Goal: Navigation & Orientation: Find specific page/section

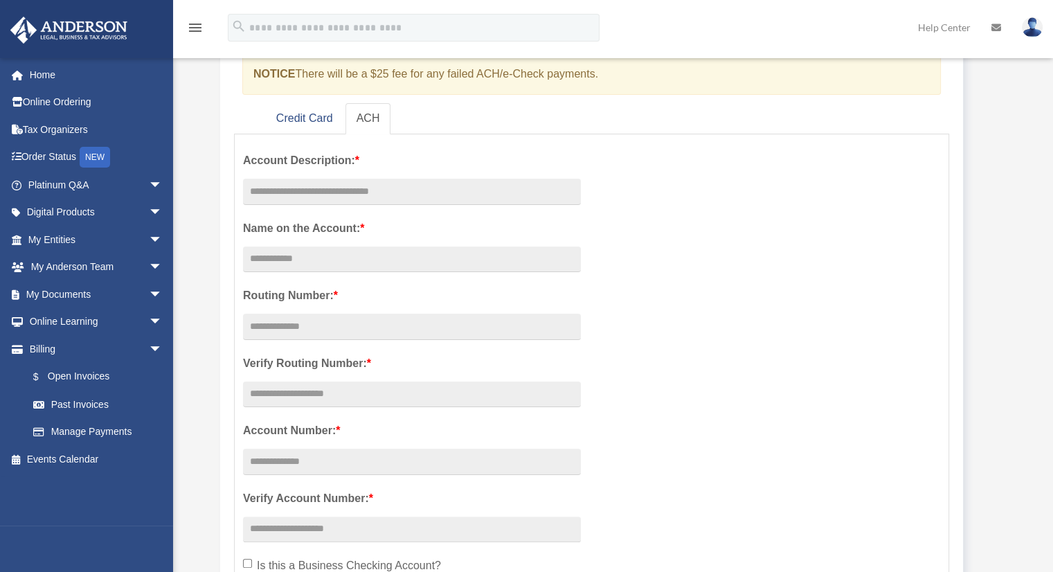
scroll to position [169, 0]
click at [302, 121] on link "Credit Card" at bounding box center [304, 118] width 79 height 31
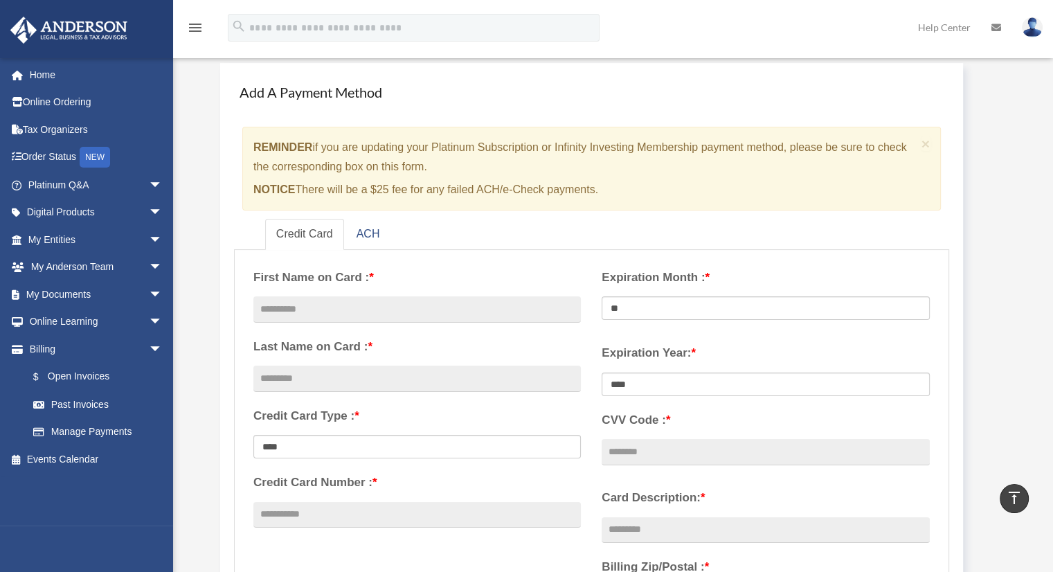
scroll to position [0, 0]
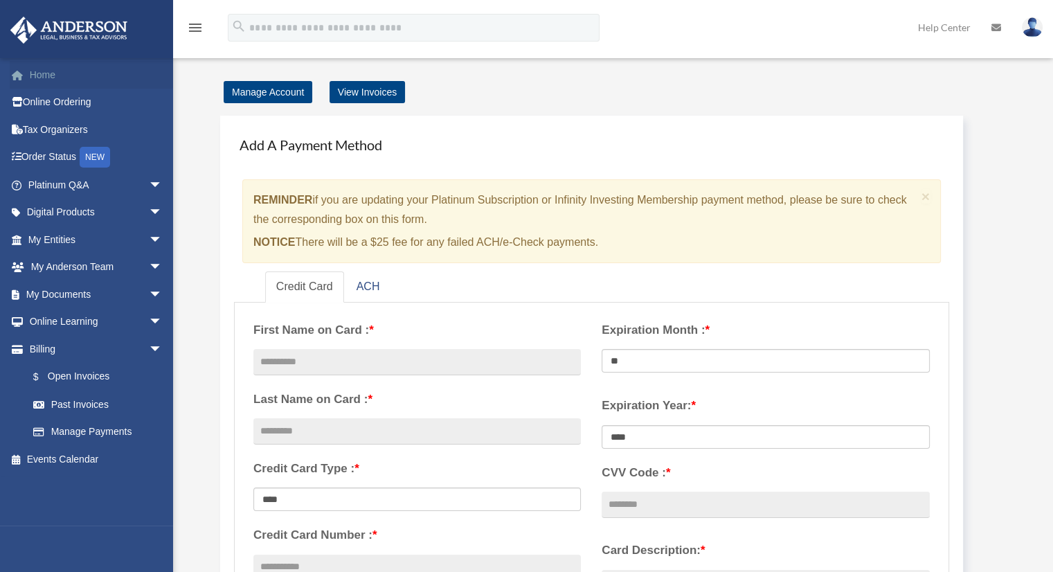
click at [44, 83] on link "Home" at bounding box center [97, 75] width 174 height 28
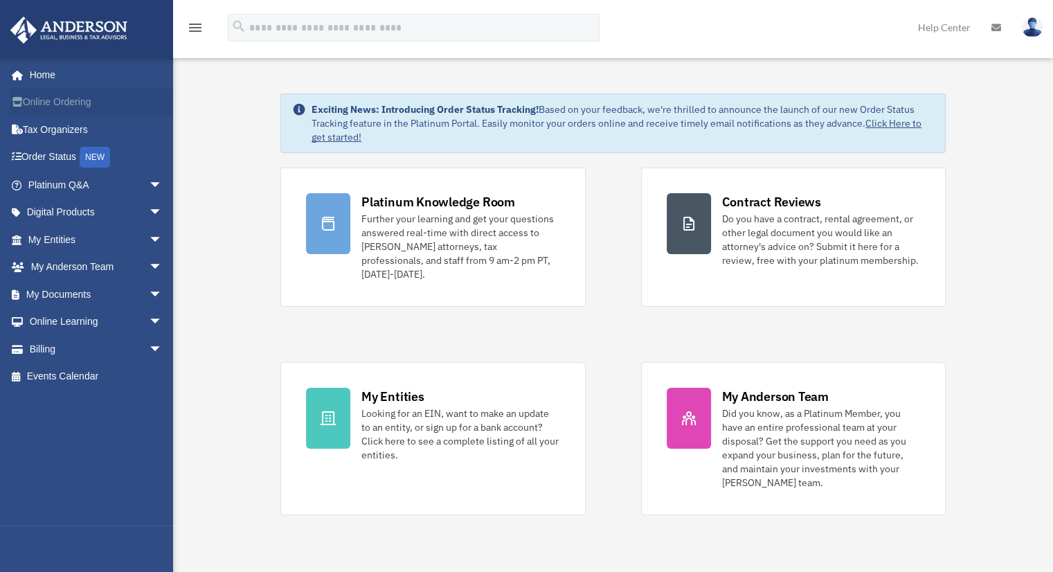
click at [72, 105] on link "Online Ordering" at bounding box center [97, 103] width 174 height 28
click at [49, 130] on link "Tax Organizers" at bounding box center [97, 130] width 174 height 28
click at [55, 194] on link "Platinum Q&A arrow_drop_down" at bounding box center [97, 185] width 174 height 28
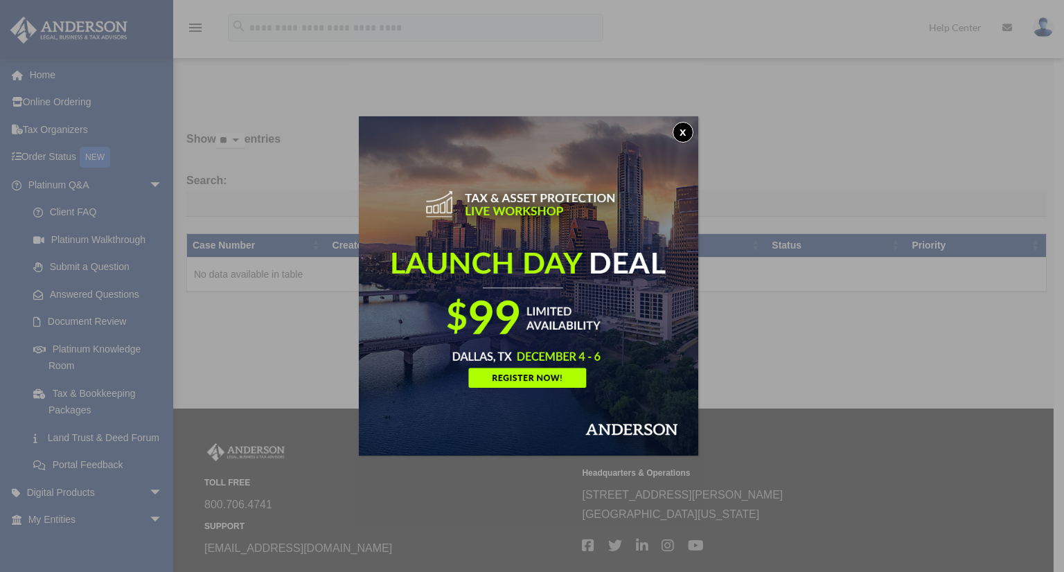
click at [686, 132] on button "x" at bounding box center [683, 132] width 21 height 21
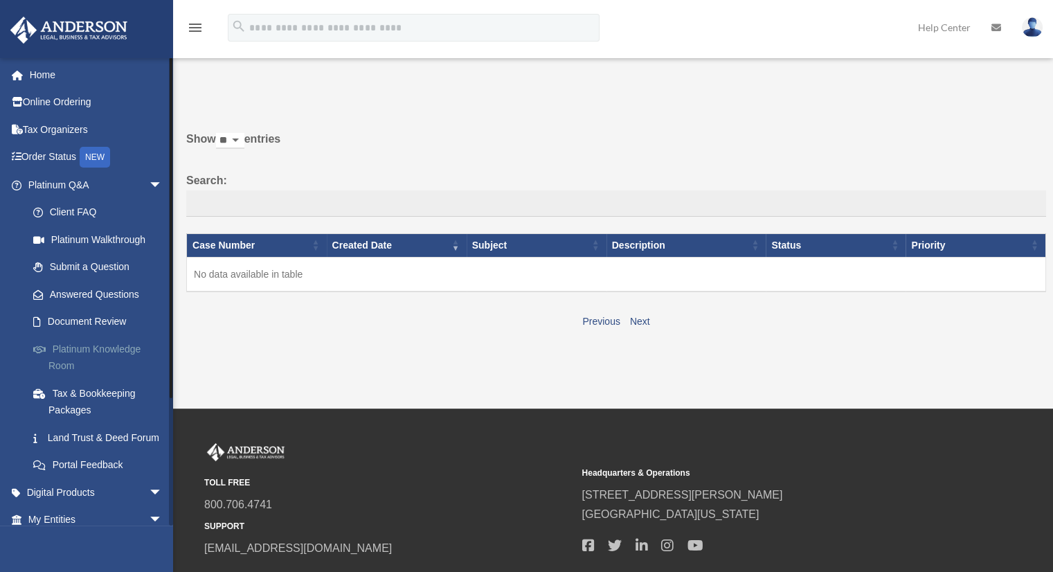
click at [80, 366] on link "Platinum Knowledge Room" at bounding box center [101, 357] width 164 height 44
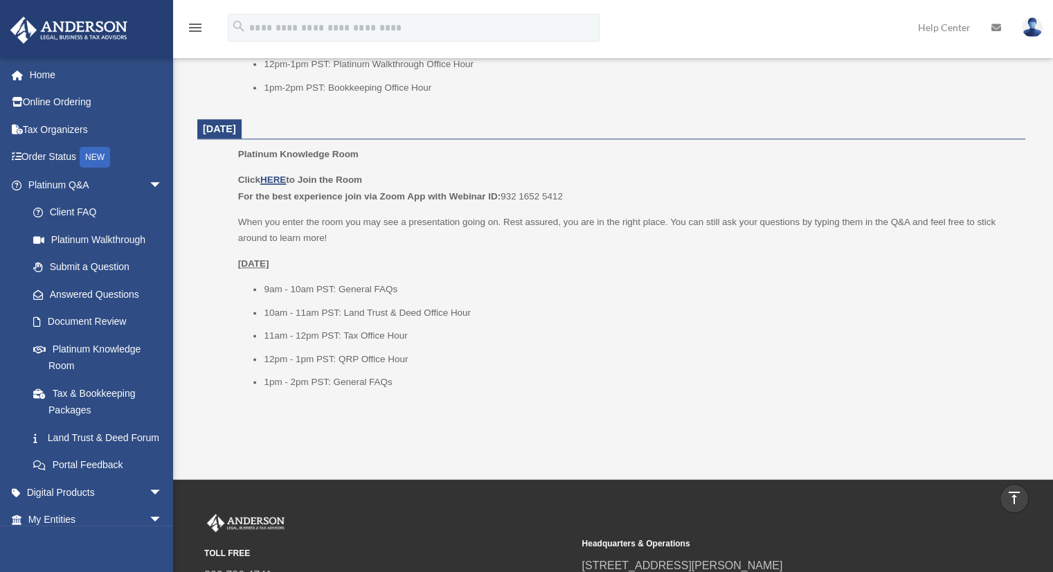
scroll to position [1718, 0]
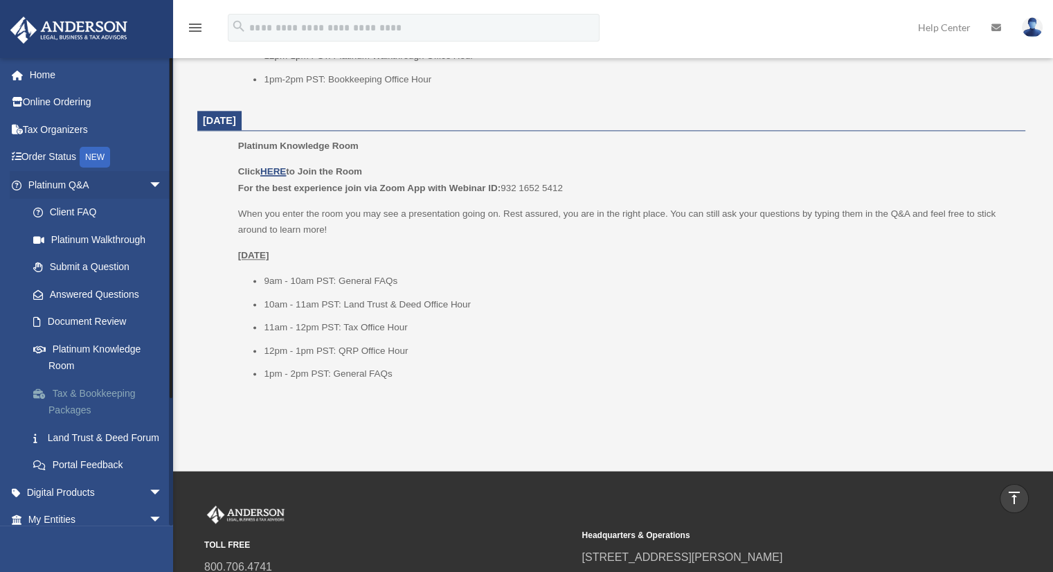
click at [69, 402] on link "Tax & Bookkeeping Packages" at bounding box center [101, 402] width 164 height 44
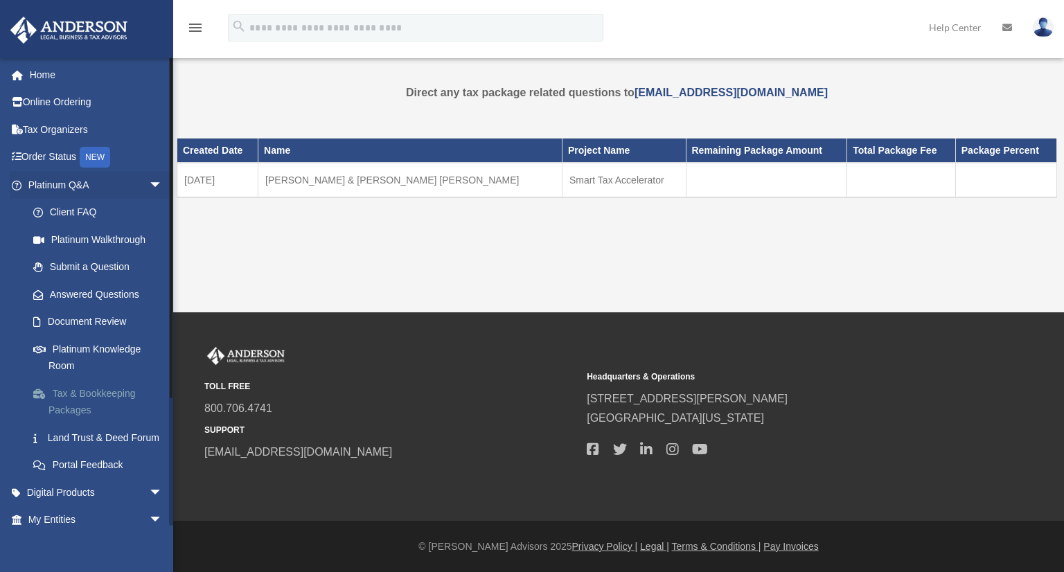
click at [80, 402] on link "Tax & Bookkeeping Packages" at bounding box center [101, 402] width 164 height 44
click at [149, 507] on span "arrow_drop_down" at bounding box center [163, 493] width 28 height 28
click at [150, 507] on span "arrow_drop_up" at bounding box center [163, 493] width 28 height 28
click at [75, 400] on link "Tax & Bookkeeping Packages" at bounding box center [101, 402] width 164 height 44
click at [199, 31] on icon "menu" at bounding box center [195, 27] width 17 height 17
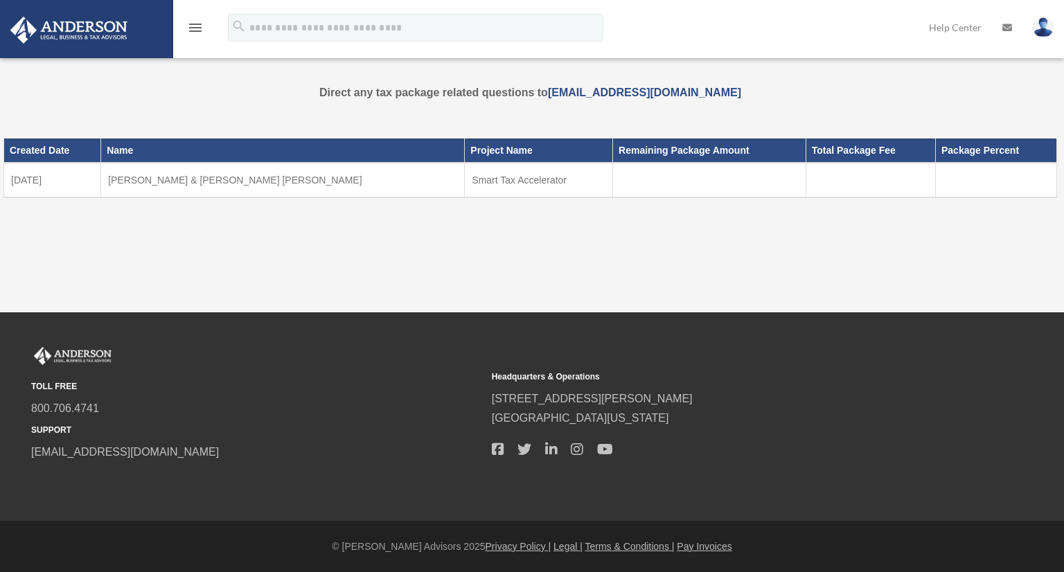
click at [202, 34] on icon "menu" at bounding box center [195, 27] width 17 height 17
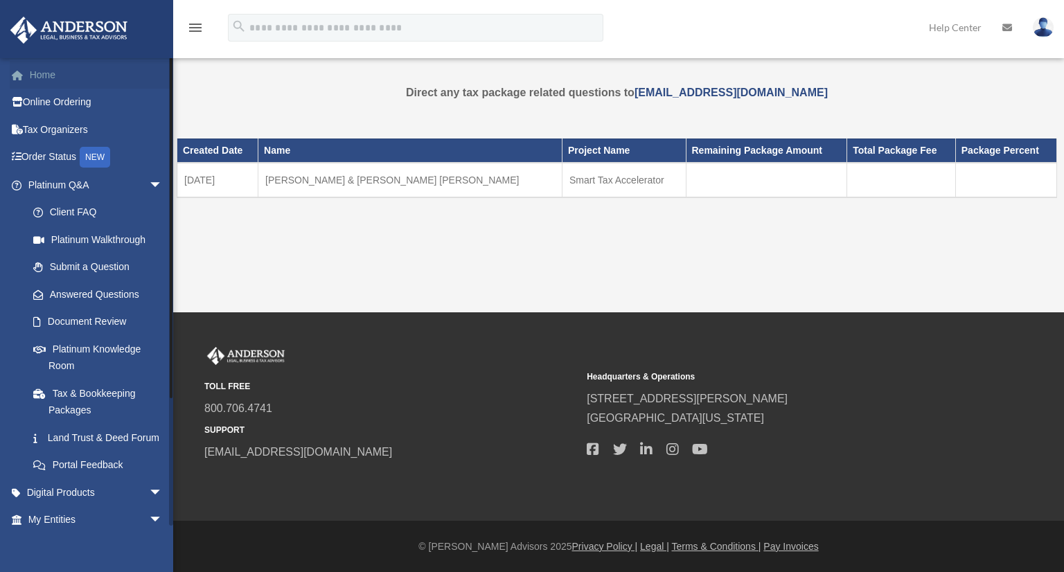
click at [46, 75] on link "Home" at bounding box center [97, 75] width 174 height 28
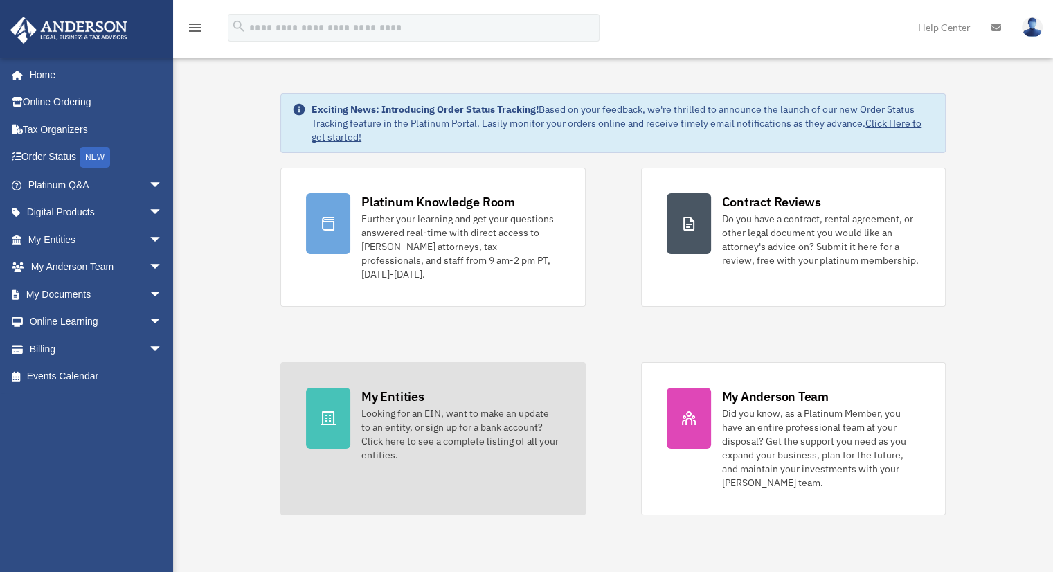
click at [521, 465] on link "My Entities Looking for an EIN, want to make an update to an entity, or sign up…" at bounding box center [433, 438] width 305 height 153
